Goal: Information Seeking & Learning: Learn about a topic

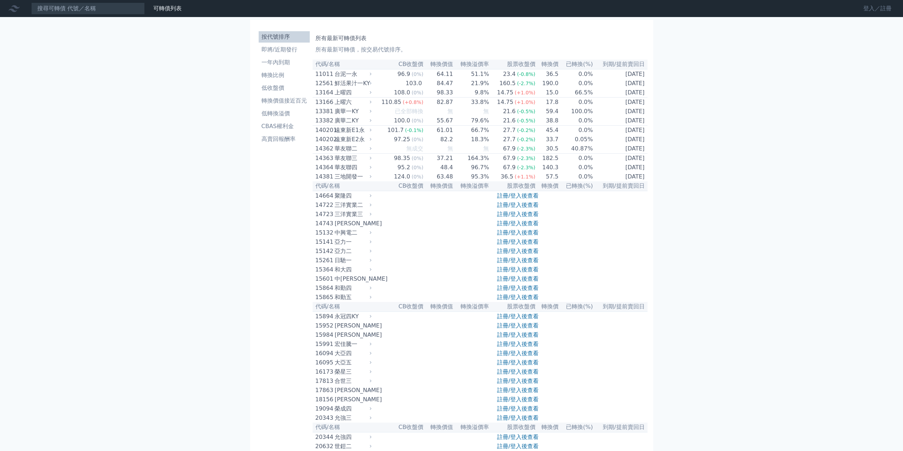
click at [871, 9] on link "登入／註冊" at bounding box center [878, 8] width 40 height 11
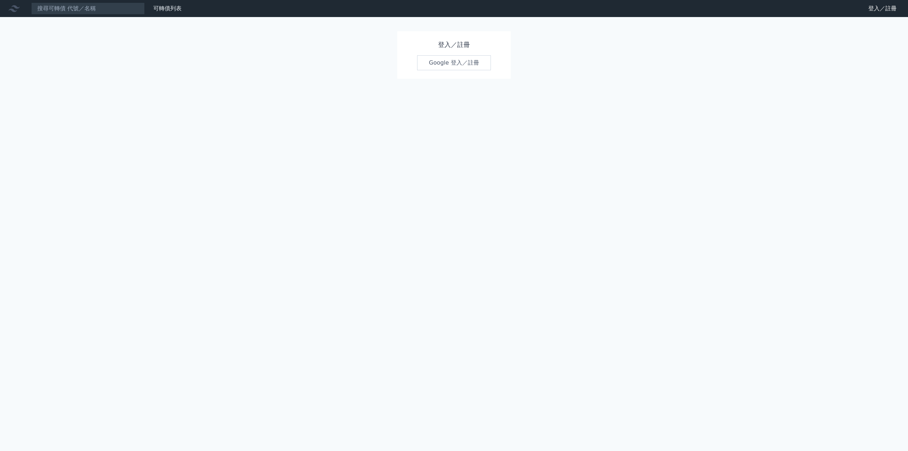
click at [468, 68] on link "Google 登入／註冊" at bounding box center [454, 62] width 74 height 15
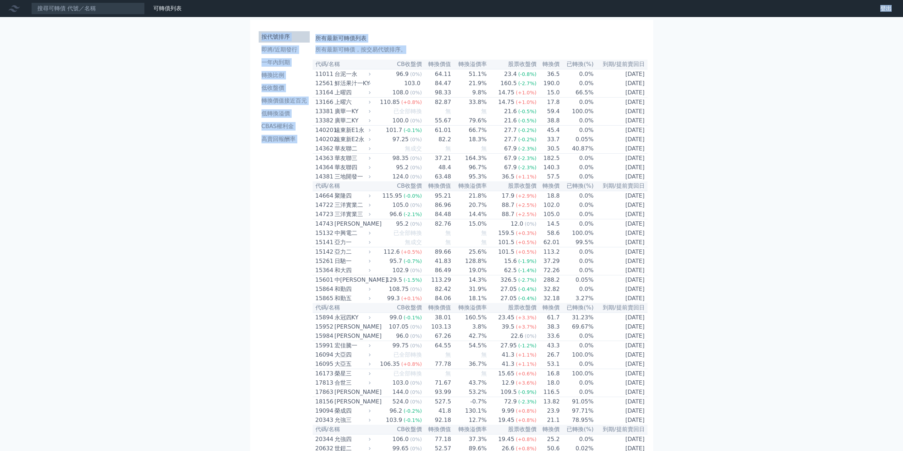
drag, startPoint x: 652, startPoint y: 76, endPoint x: 745, endPoint y: 41, distance: 98.9
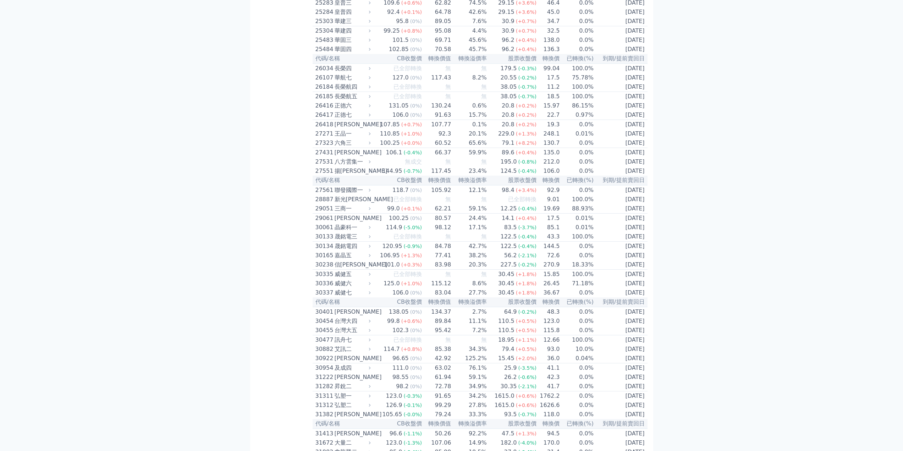
scroll to position [3516, 0]
